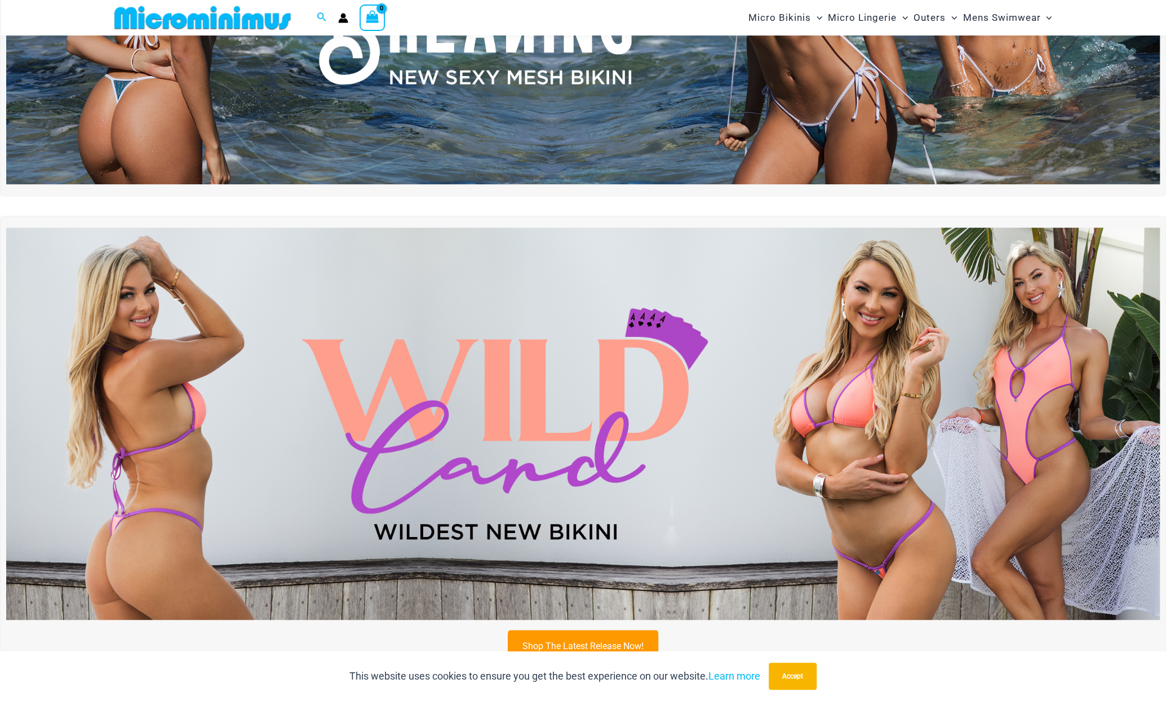
scroll to position [272, 0]
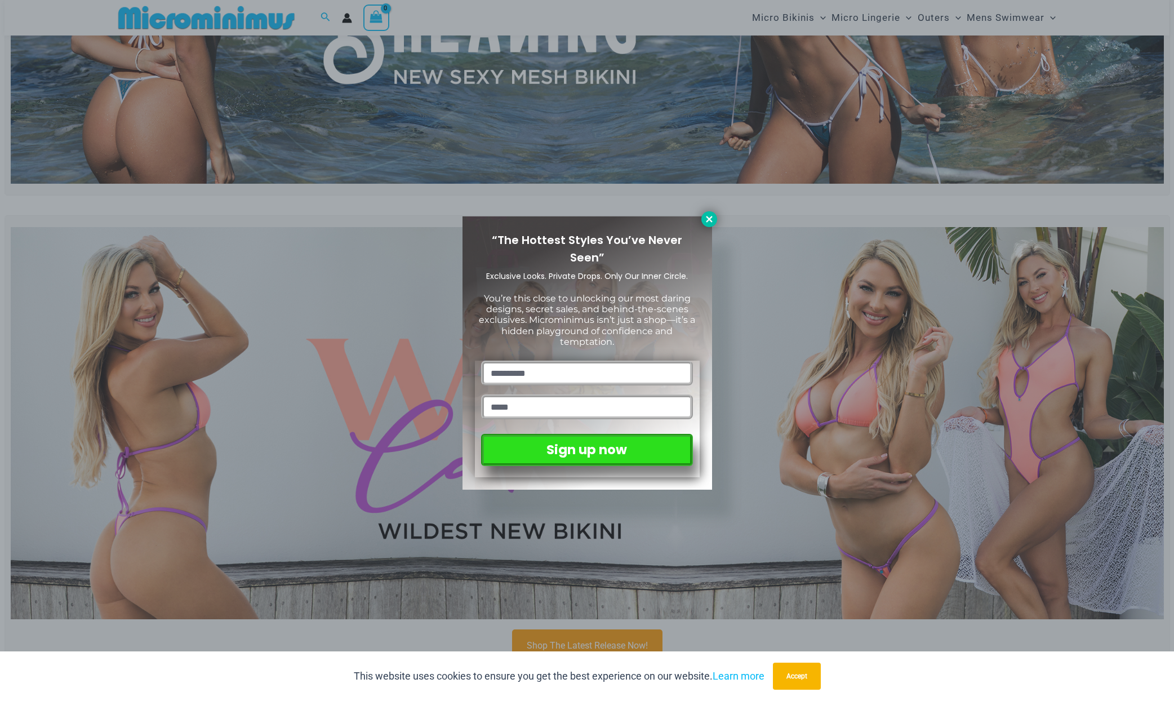
click at [708, 220] on icon at bounding box center [709, 219] width 6 height 6
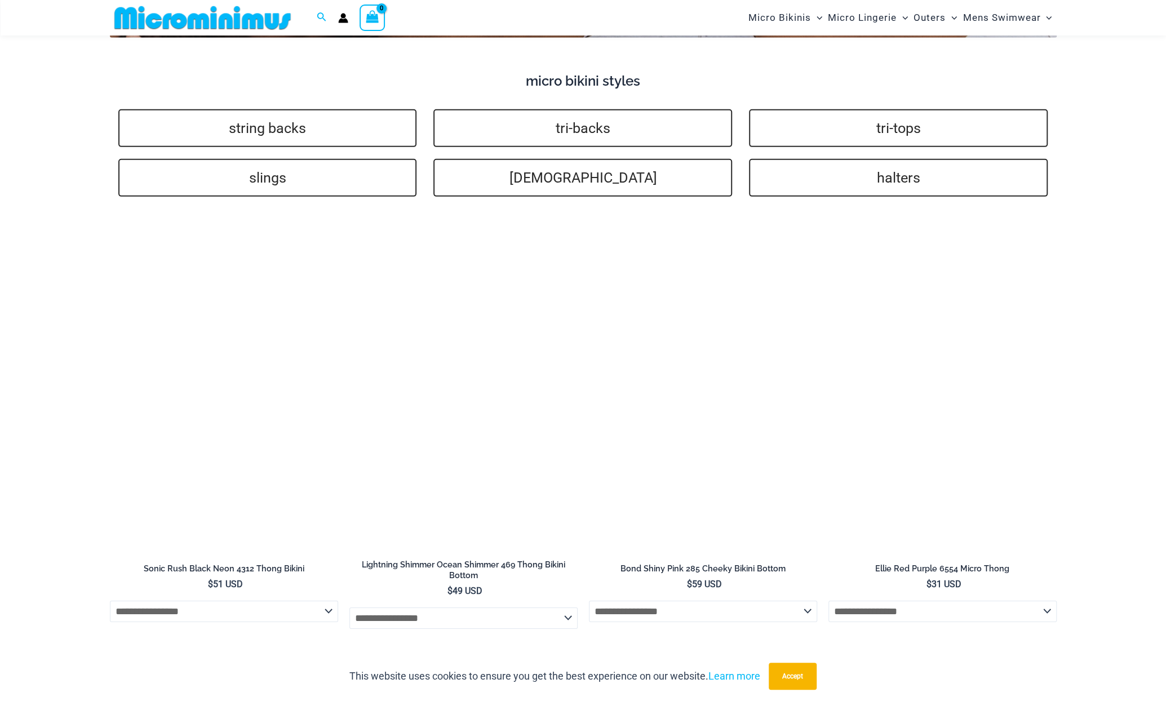
scroll to position [2807, 0]
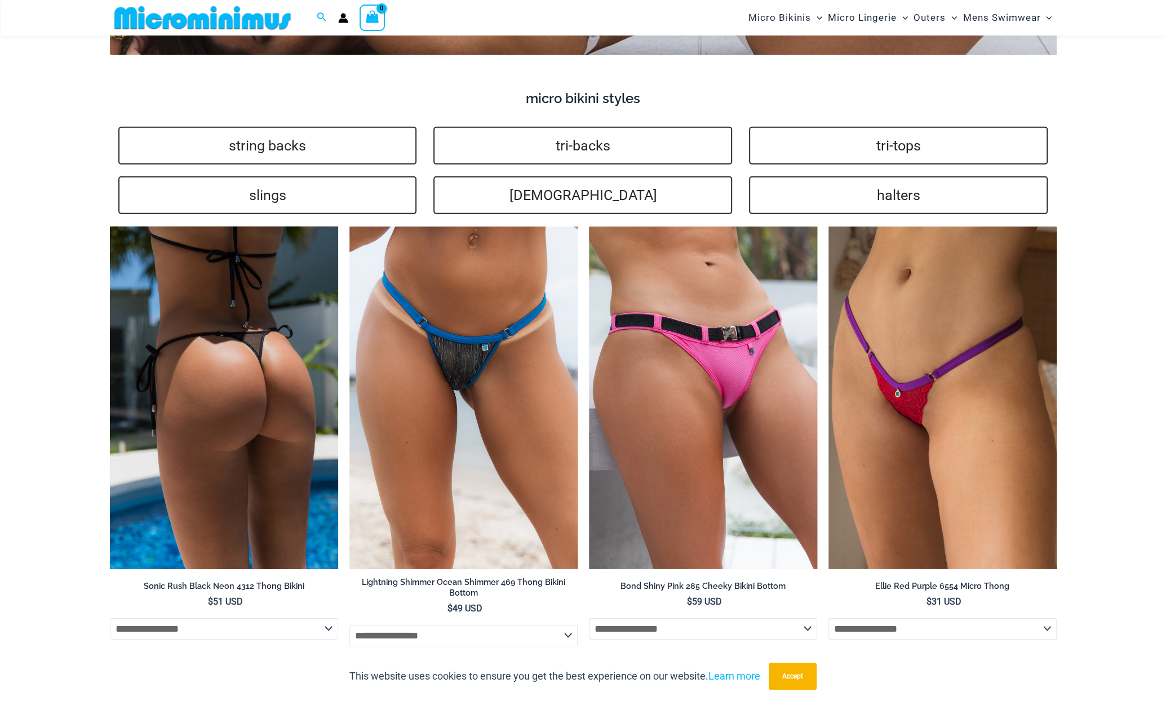
click at [192, 447] on img at bounding box center [224, 397] width 228 height 343
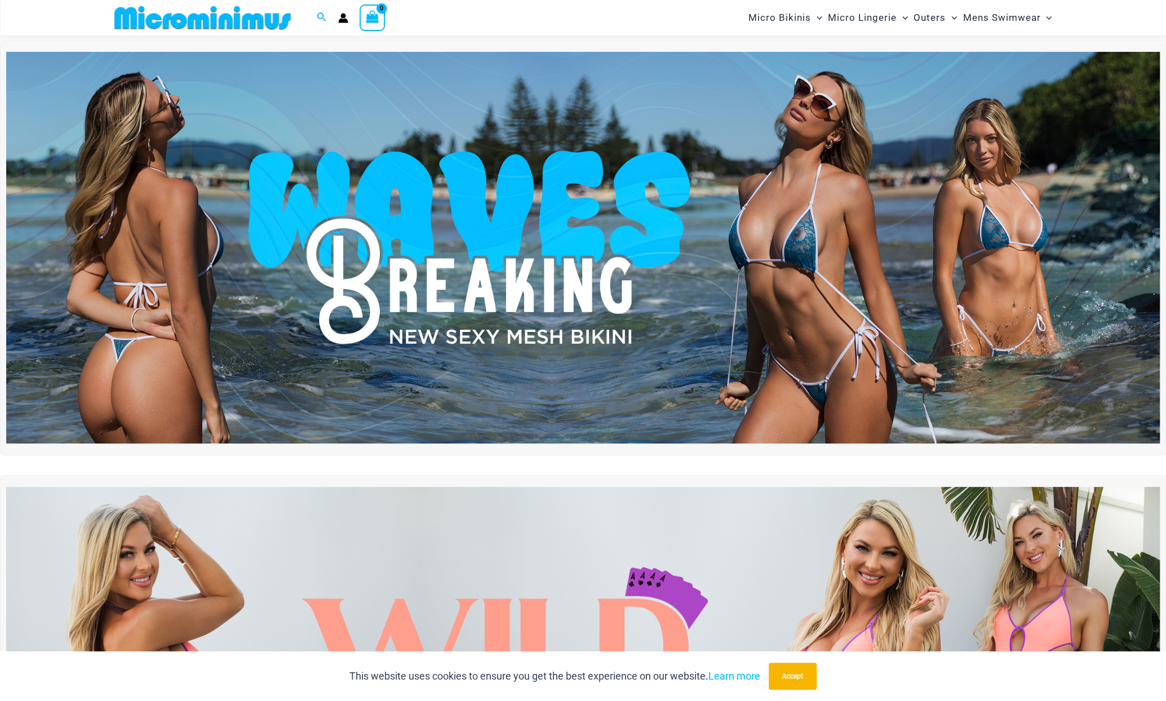
scroll to position [0, 0]
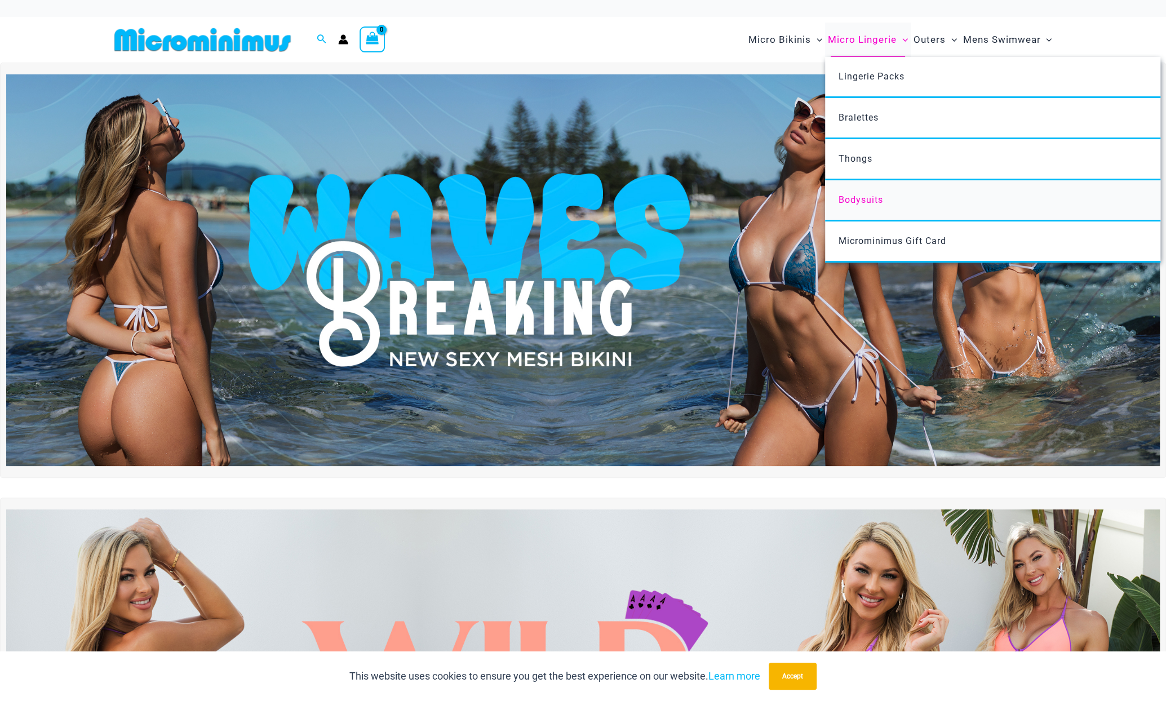
click at [848, 197] on span "Bodysuits" at bounding box center [860, 199] width 45 height 11
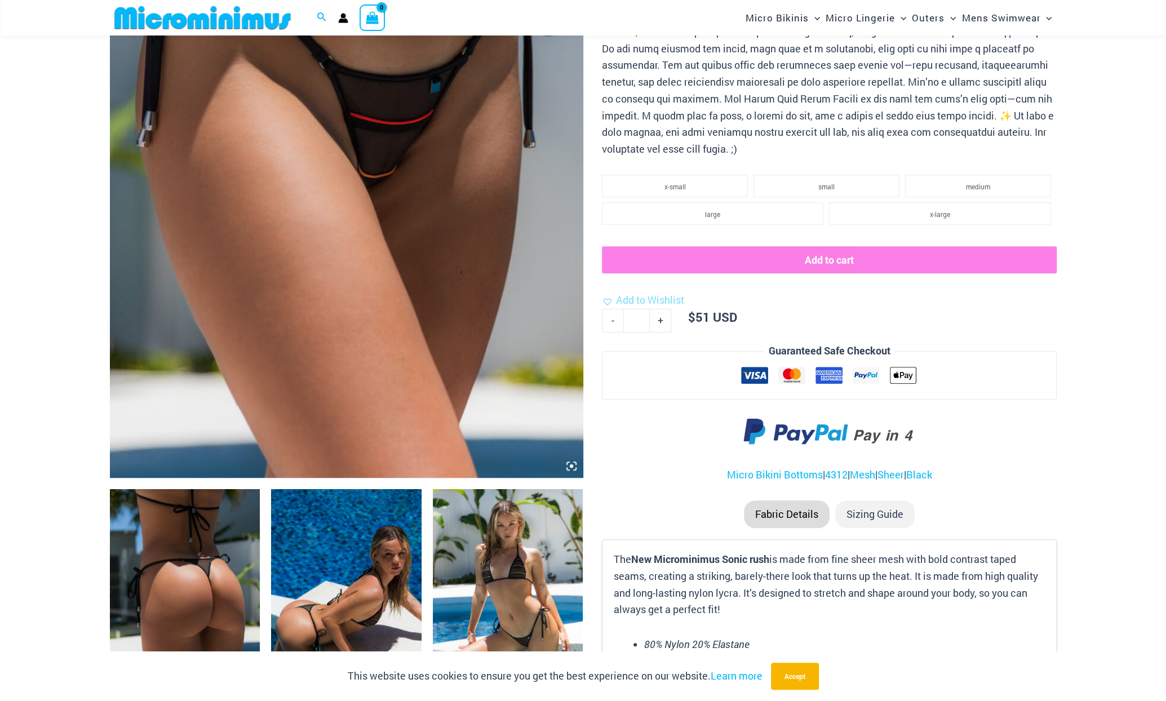
scroll to position [442, 0]
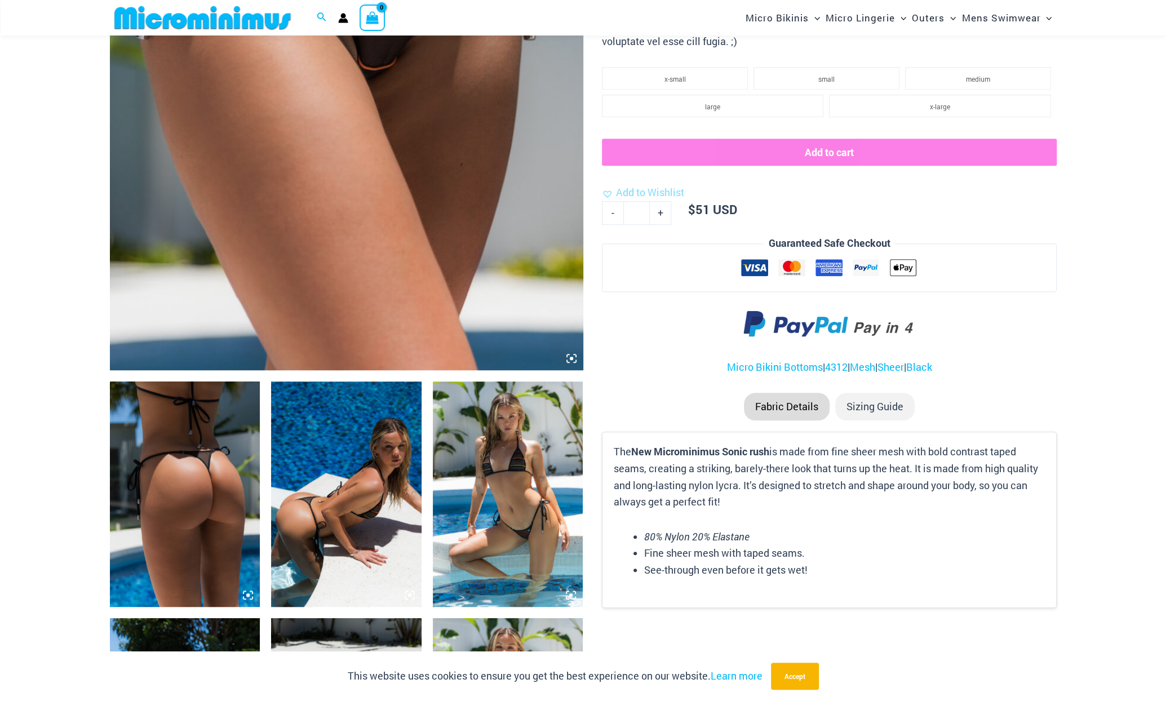
click at [197, 499] on img at bounding box center [185, 493] width 150 height 225
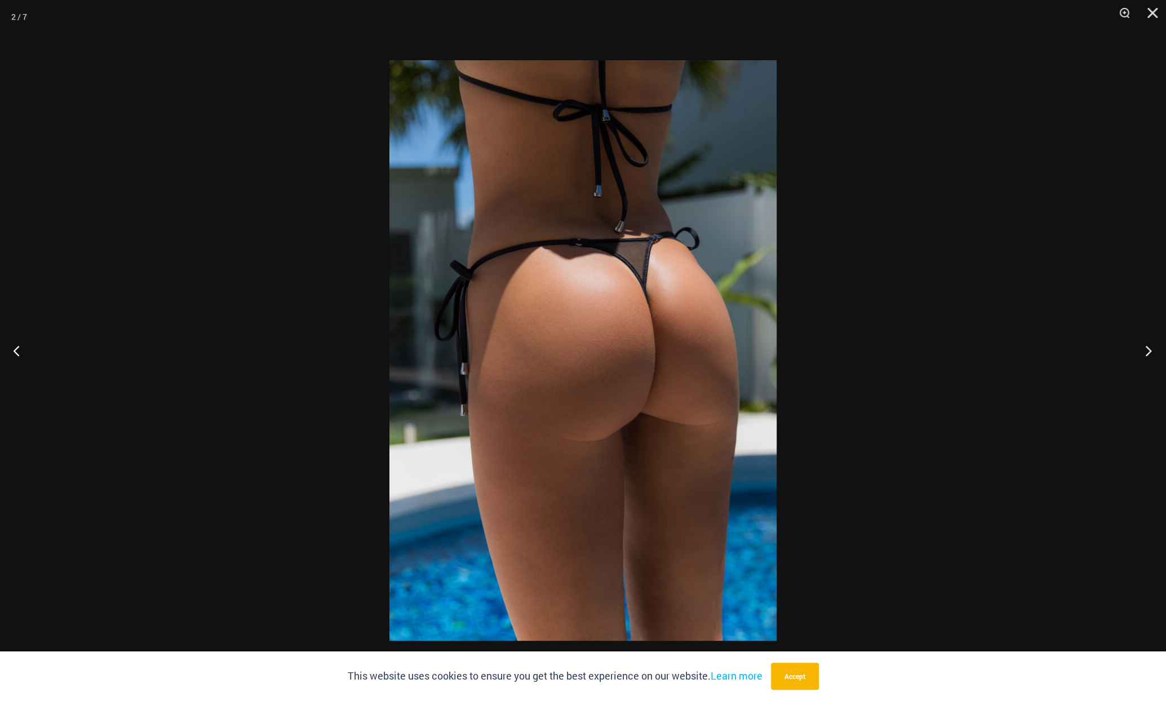
click at [1149, 352] on button "Next" at bounding box center [1144, 350] width 42 height 56
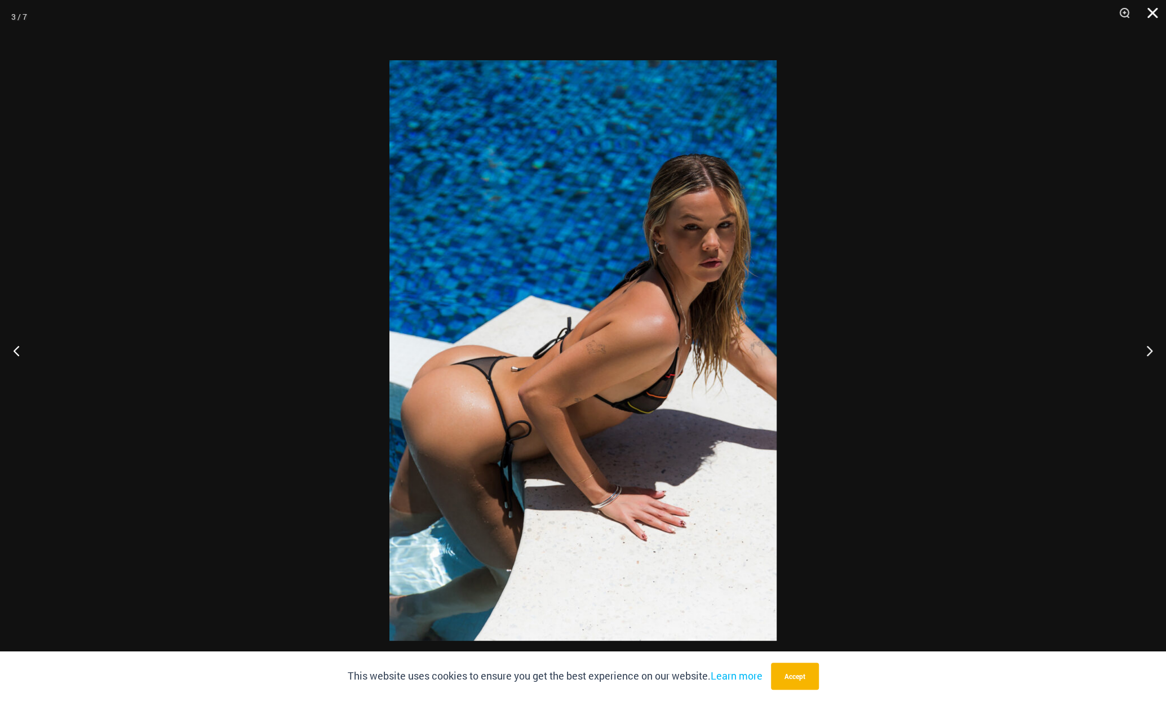
click at [1150, 15] on button "Close" at bounding box center [1148, 17] width 28 height 34
